Goal: Task Accomplishment & Management: Use online tool/utility

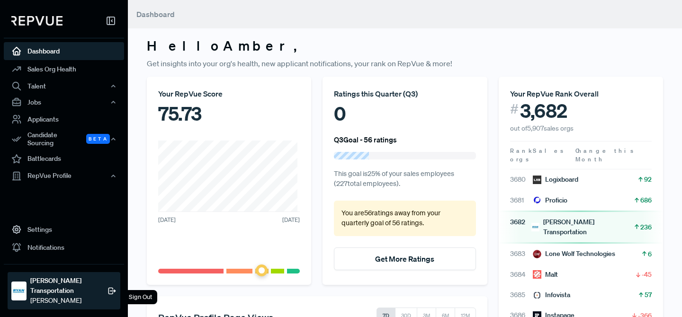
click at [137, 297] on div "Sign Out" at bounding box center [141, 297] width 34 height 14
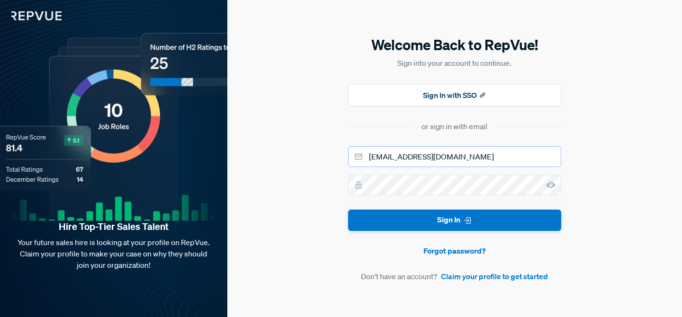
click at [419, 157] on input "[EMAIL_ADDRESS][DOMAIN_NAME]" at bounding box center [454, 156] width 213 height 21
type input "amber+supermetrics@repvue.com"
click at [348, 210] on button "Sign In" at bounding box center [454, 220] width 213 height 21
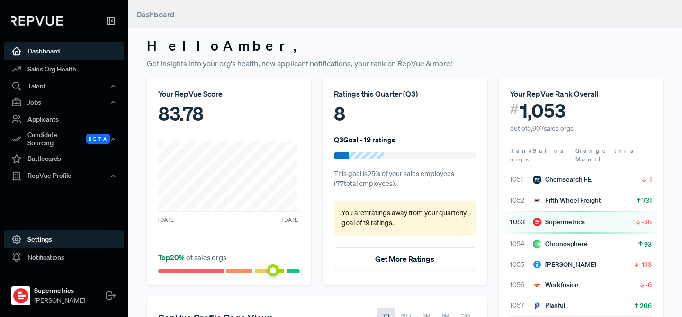
click at [87, 239] on link "Settings" at bounding box center [64, 240] width 120 height 18
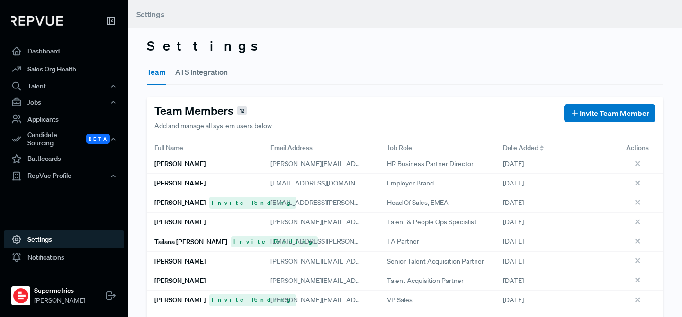
scroll to position [62, 0]
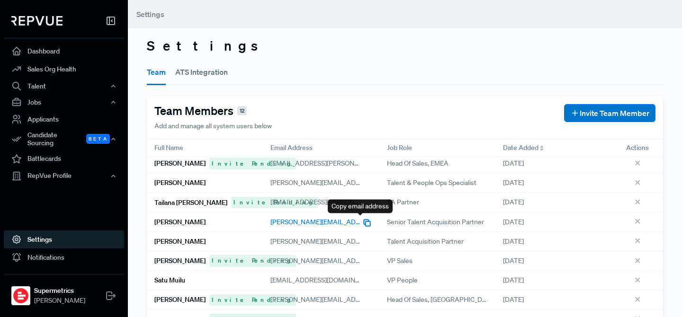
click at [362, 223] on icon "button" at bounding box center [366, 222] width 9 height 9
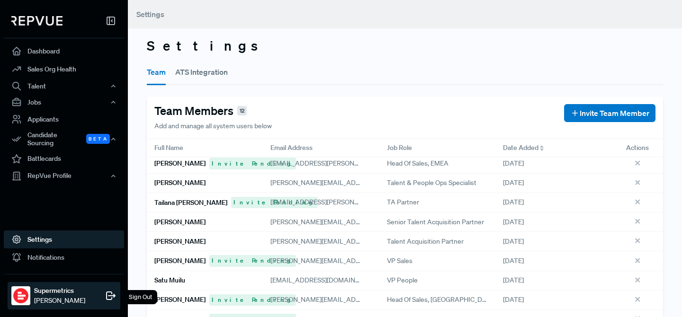
click at [140, 297] on div "Sign Out" at bounding box center [141, 297] width 34 height 14
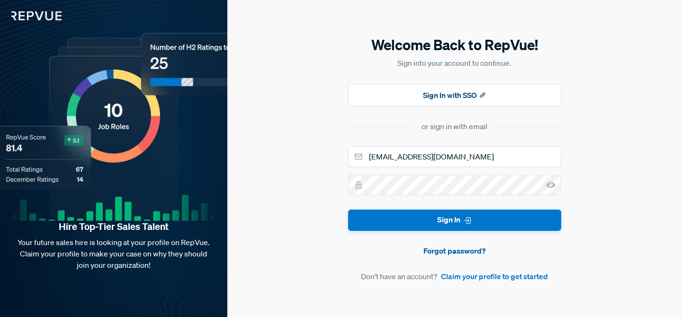
click at [435, 250] on link "Forgot password?" at bounding box center [454, 250] width 213 height 11
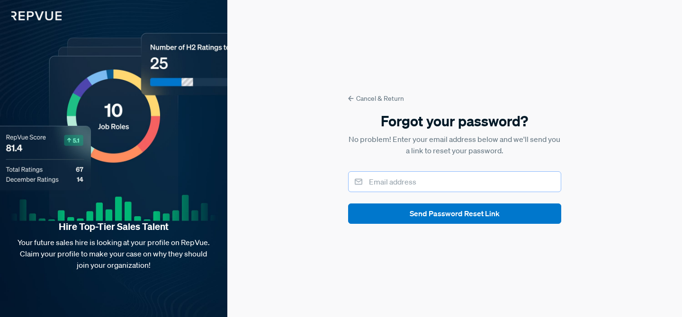
click at [392, 186] on input "email" at bounding box center [454, 181] width 213 height 21
paste input "marcelle.downs@supermetrics.com"
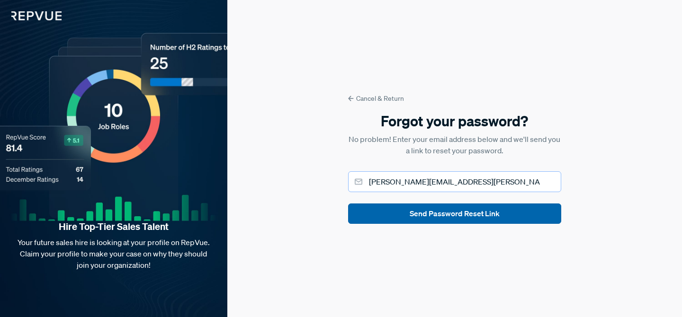
type input "marcelle.downs@supermetrics.com"
click at [439, 210] on button "Send Password Reset Link" at bounding box center [454, 214] width 213 height 20
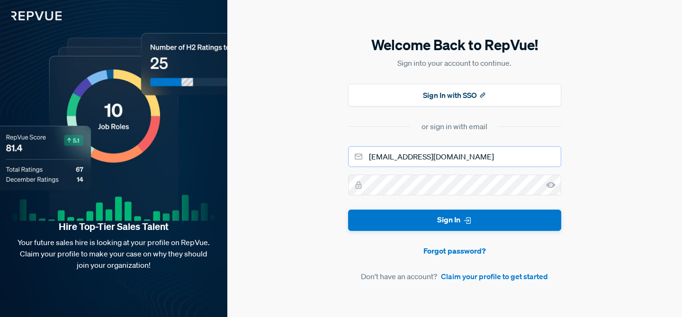
click at [388, 159] on input "[EMAIL_ADDRESS][DOMAIN_NAME]" at bounding box center [454, 156] width 213 height 21
type input "[EMAIL_ADDRESS][DOMAIN_NAME]"
click at [348, 210] on button "Sign In" at bounding box center [454, 220] width 213 height 21
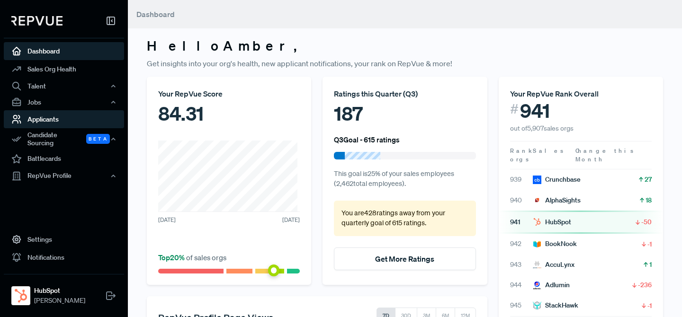
click at [55, 121] on link "Applicants" at bounding box center [64, 119] width 120 height 18
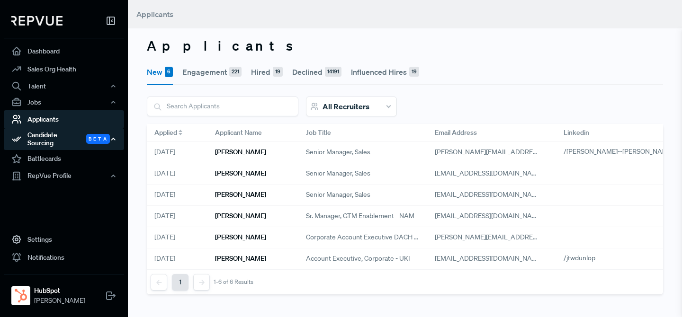
click at [57, 140] on div "Candidate Sourcing Beta" at bounding box center [64, 139] width 120 height 22
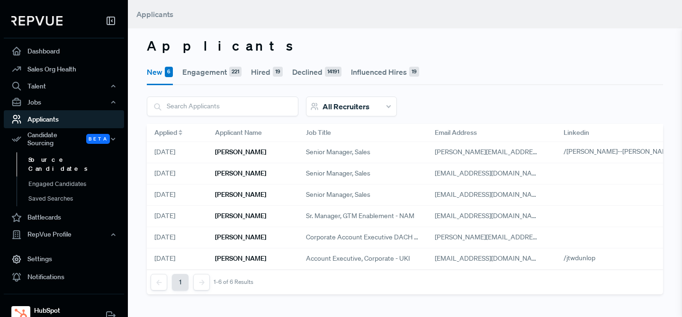
click at [63, 152] on link "Source Candidates" at bounding box center [77, 164] width 120 height 24
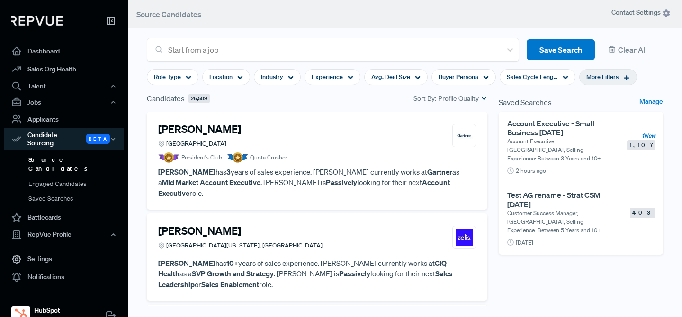
click at [597, 76] on span "More Filters" at bounding box center [602, 76] width 32 height 9
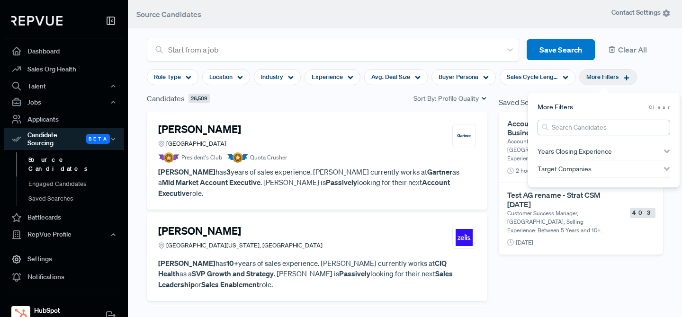
click at [571, 125] on input "search" at bounding box center [603, 128] width 133 height 16
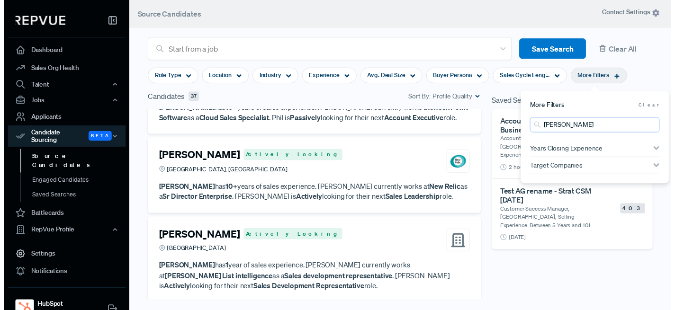
scroll to position [1360, 0]
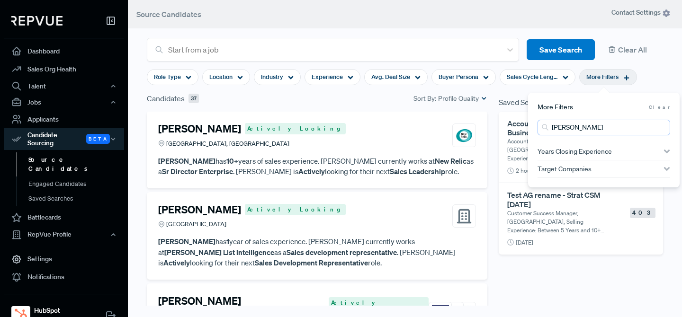
type input "[PERSON_NAME]"
click at [666, 107] on span "Clear" at bounding box center [659, 107] width 21 height 7
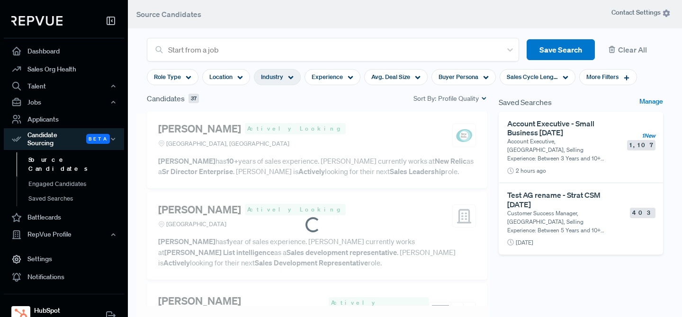
click at [272, 78] on span "Industry" at bounding box center [272, 76] width 22 height 9
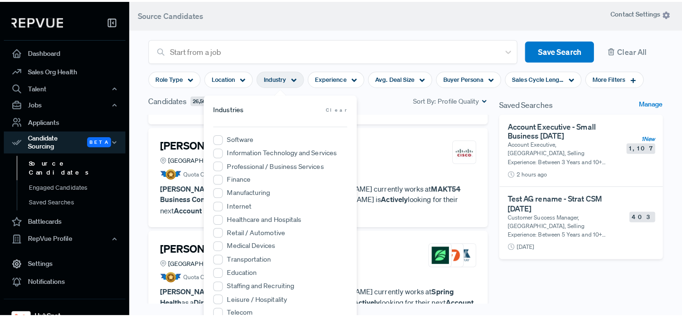
scroll to position [1507, 0]
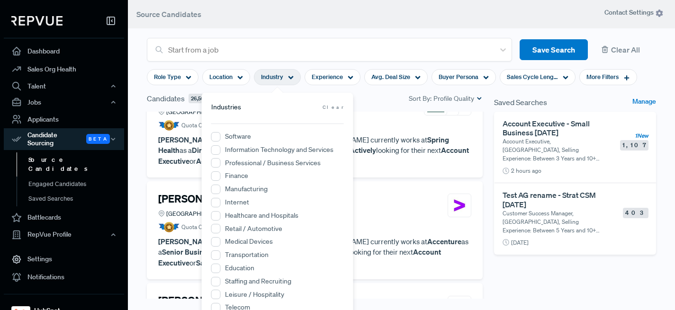
click at [284, 79] on div "Industry" at bounding box center [277, 77] width 47 height 16
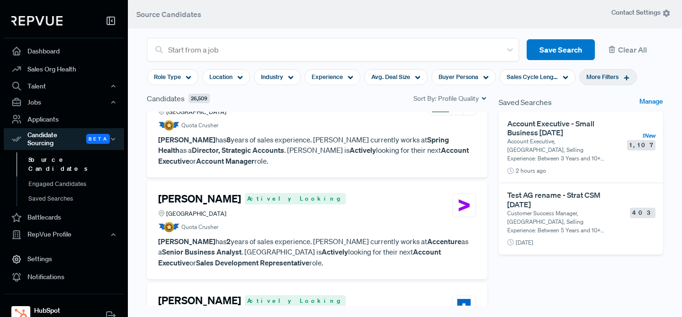
click at [597, 76] on span "More Filters" at bounding box center [602, 76] width 32 height 9
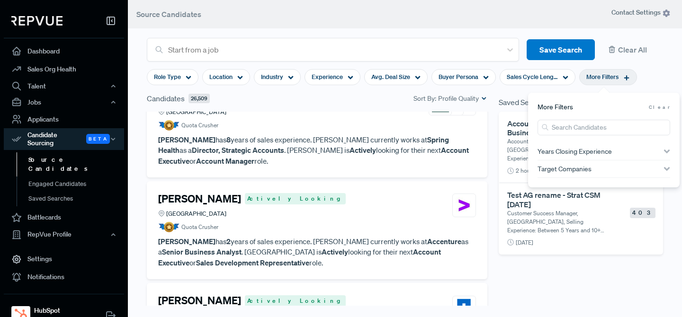
click at [576, 168] on span "Target Companies" at bounding box center [564, 169] width 54 height 8
click at [578, 182] on input "search" at bounding box center [603, 186] width 133 height 16
type input "redgate"
click at [542, 203] on Software "Redgate Software" at bounding box center [541, 205] width 9 height 9
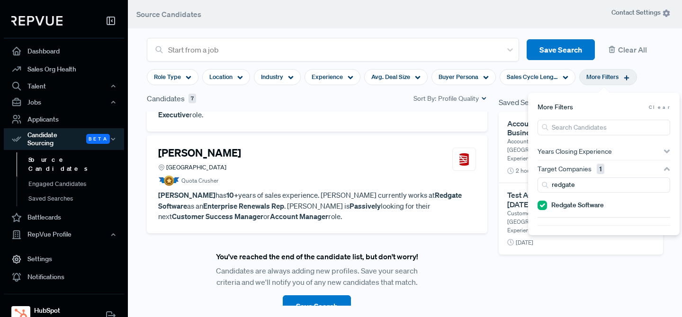
scroll to position [503, 0]
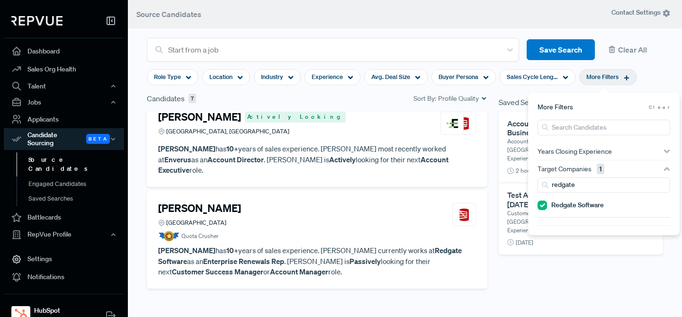
click at [670, 76] on section "Start from a job Save Search Clear All Role Type Location Industry Experience A…" at bounding box center [405, 147] width 554 height 317
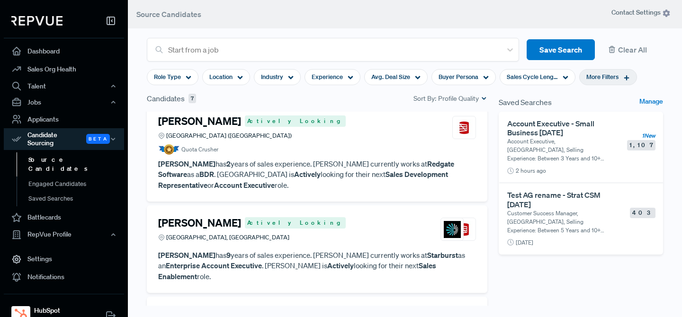
scroll to position [0, 0]
